Goal: Use online tool/utility: Utilize a website feature to perform a specific function

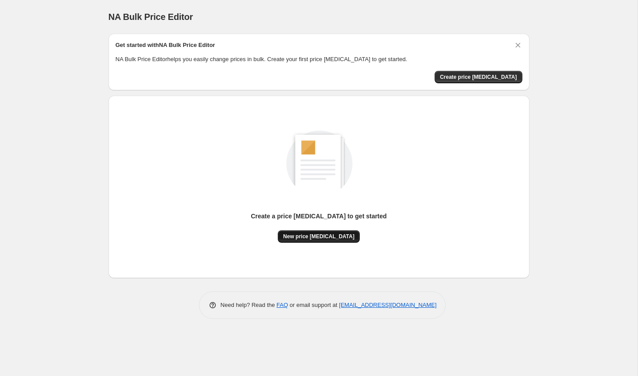
click at [323, 234] on span "New price change job" at bounding box center [318, 236] width 71 height 7
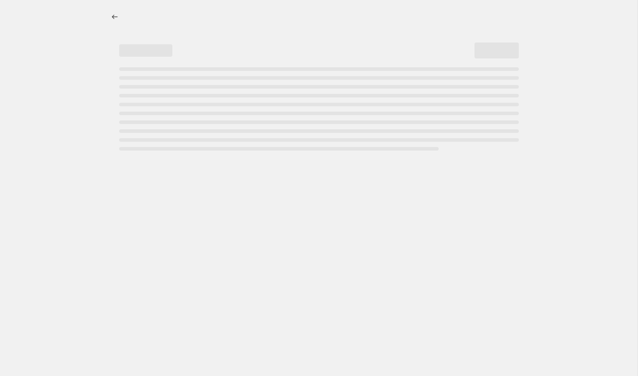
select select "percentage"
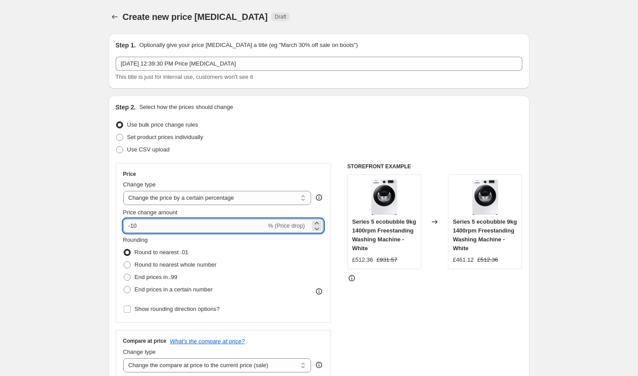
click at [154, 223] on input "-10" at bounding box center [194, 226] width 143 height 14
type input "-1"
type input "-4"
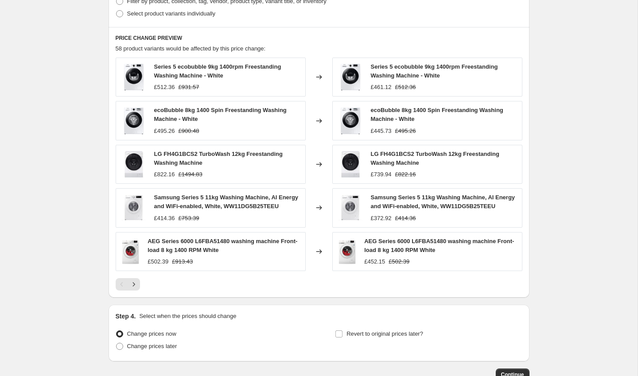
scroll to position [524, 0]
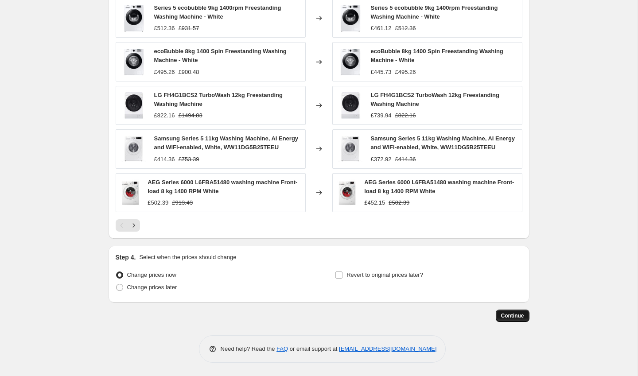
type input "-50"
click at [512, 318] on span "Continue" at bounding box center [512, 316] width 23 height 7
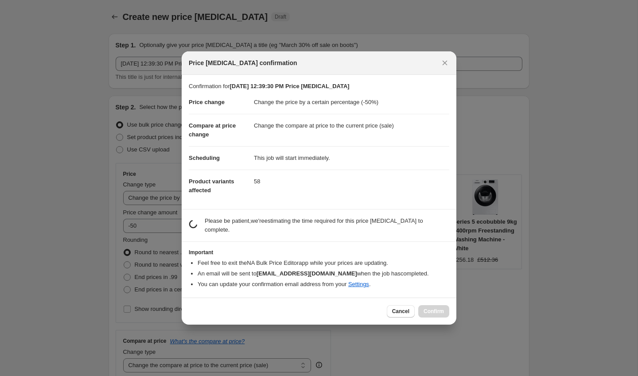
scroll to position [0, 0]
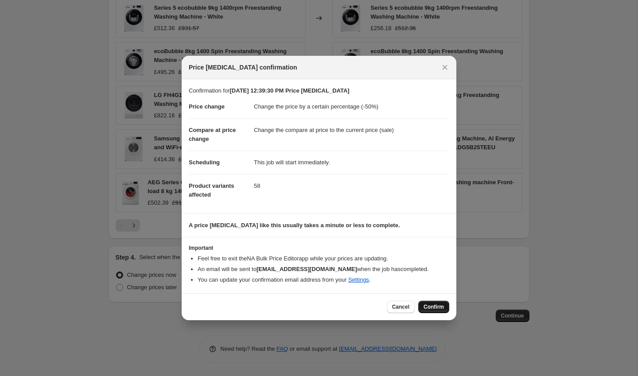
click at [434, 312] on button "Confirm" at bounding box center [433, 307] width 31 height 12
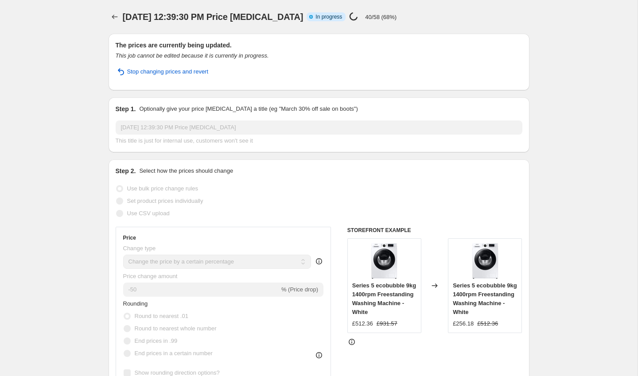
select select "percentage"
